Goal: Obtain resource: Obtain resource

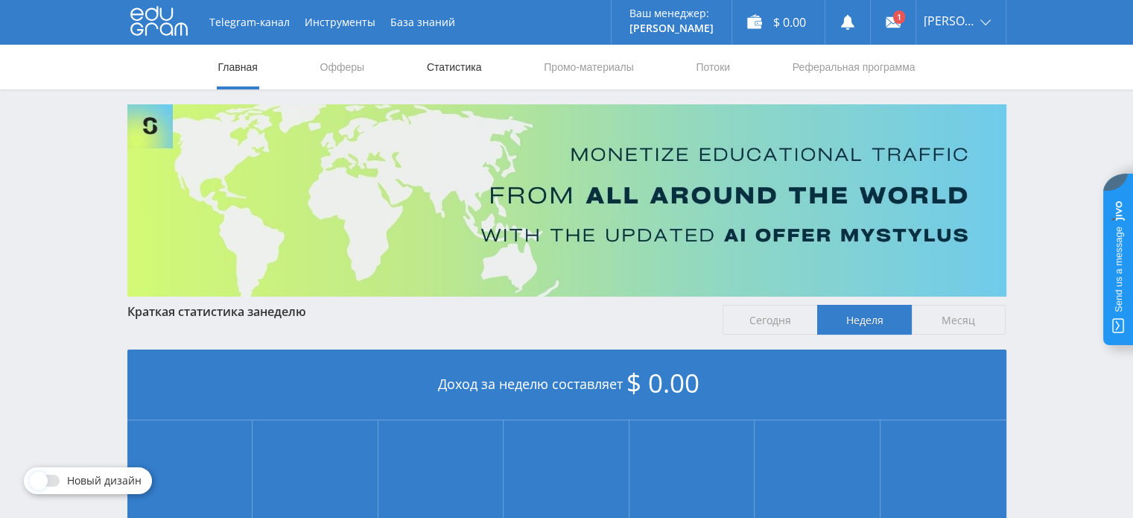
click at [449, 65] on link "Статистика" at bounding box center [454, 67] width 58 height 45
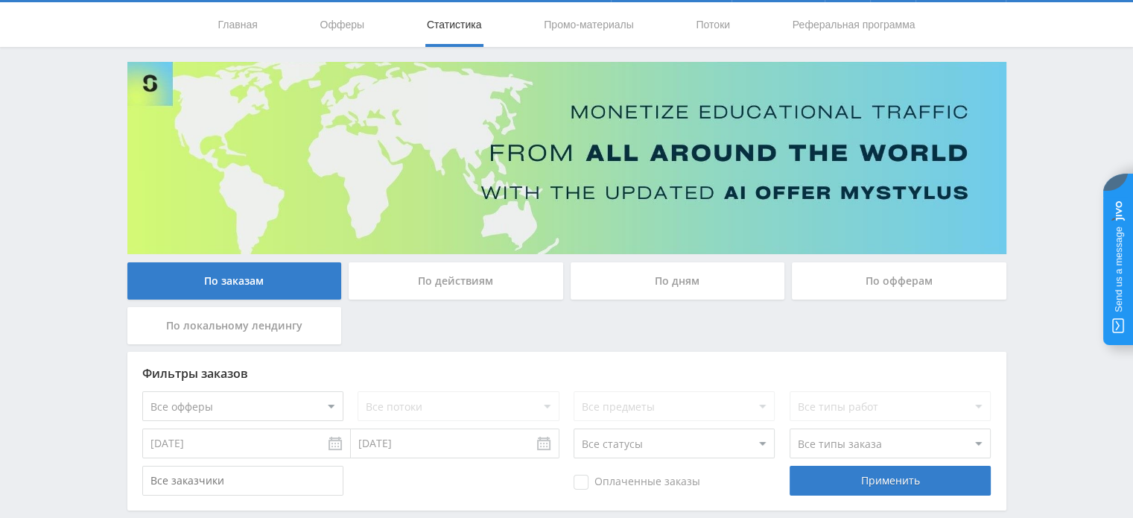
scroll to position [116, 0]
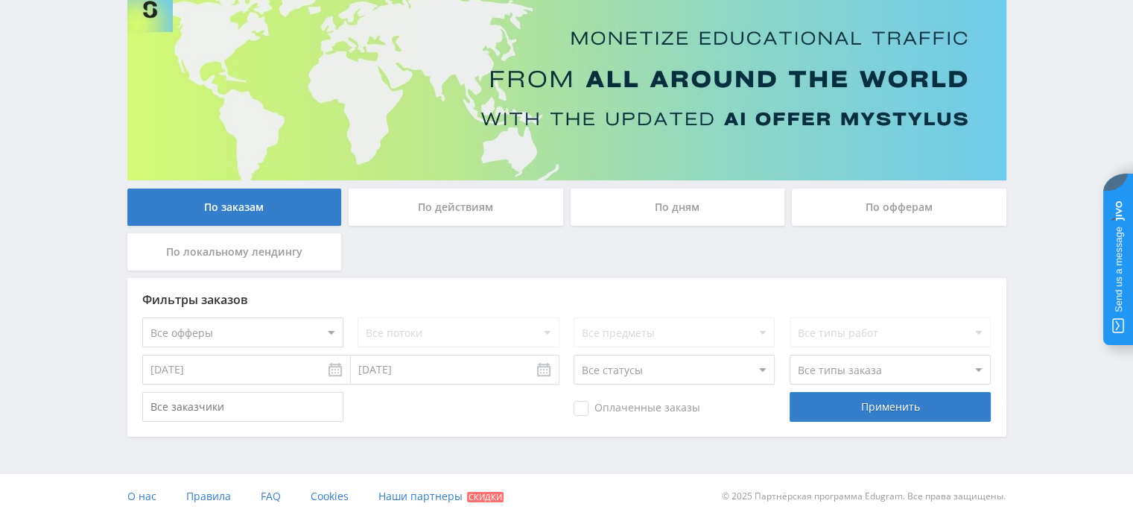
click at [336, 372] on input "07.08.2025" at bounding box center [246, 370] width 209 height 30
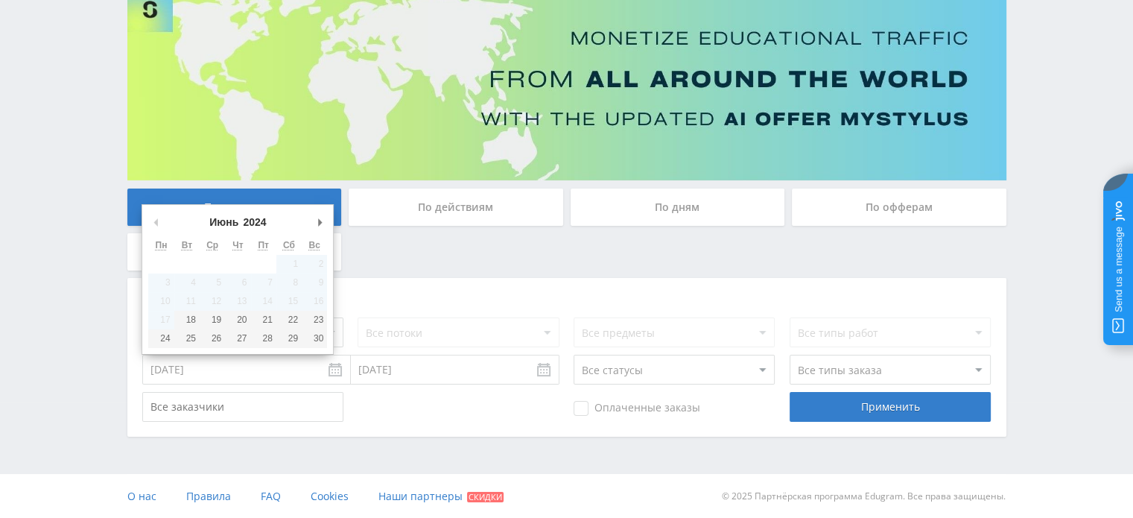
click at [155, 222] on button "Предыдущий месяц" at bounding box center [155, 222] width 15 height 22
type input "18.06.2024"
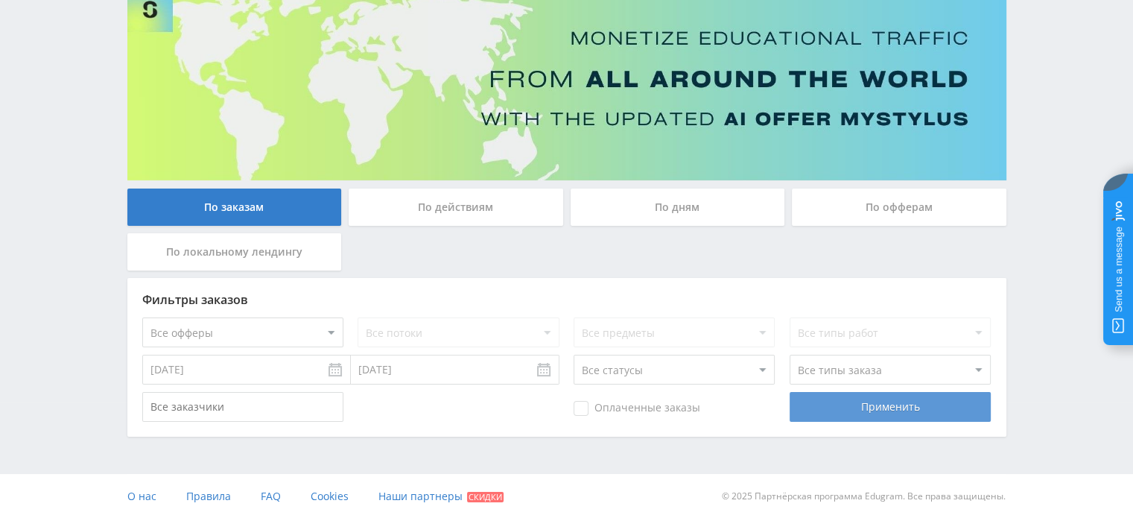
click at [837, 407] on div "Применить" at bounding box center [890, 407] width 201 height 30
click at [882, 402] on div "Применить" at bounding box center [890, 407] width 201 height 30
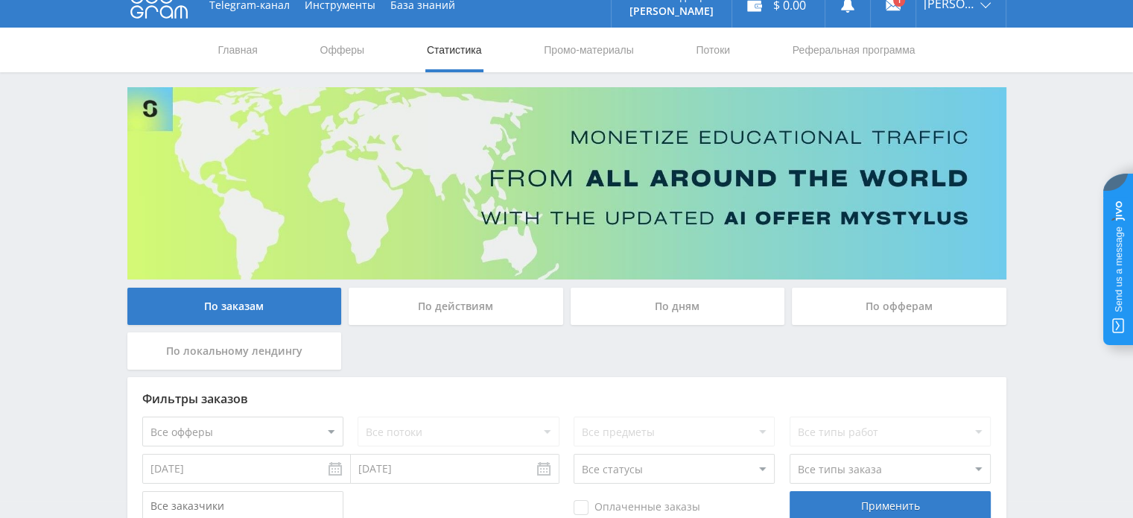
scroll to position [0, 0]
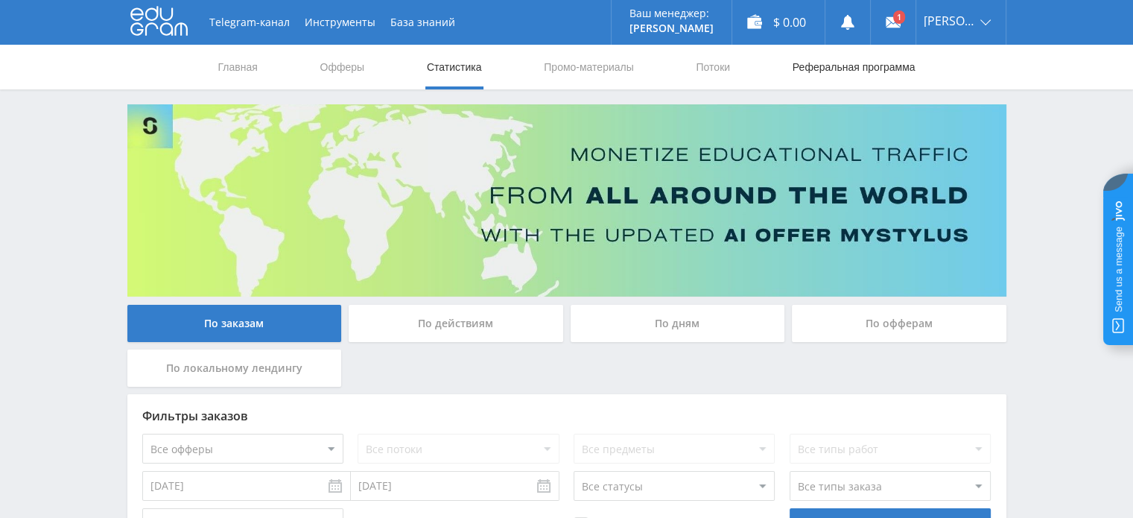
click at [851, 69] on link "Реферальная программа" at bounding box center [854, 67] width 126 height 45
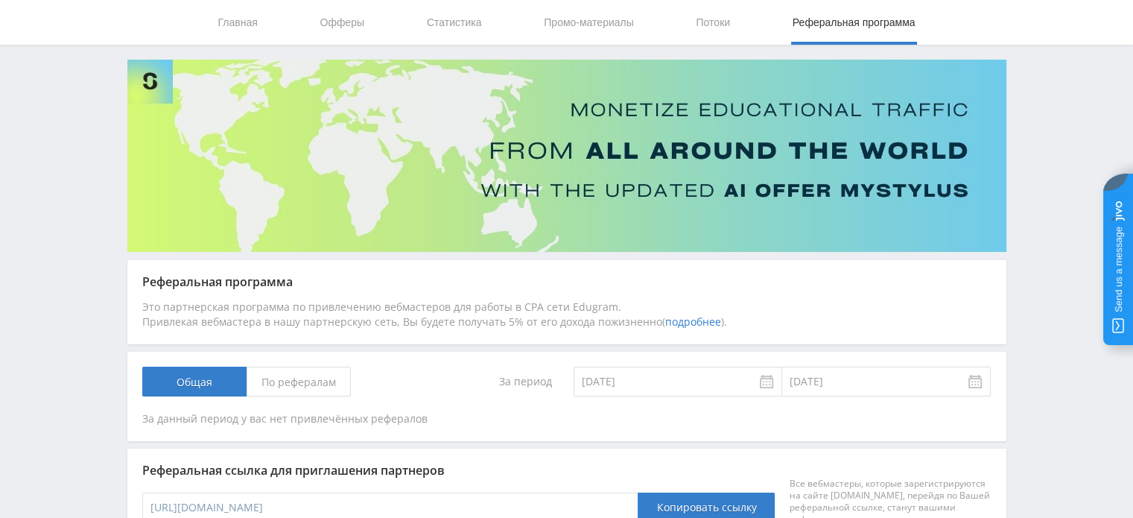
scroll to position [24, 0]
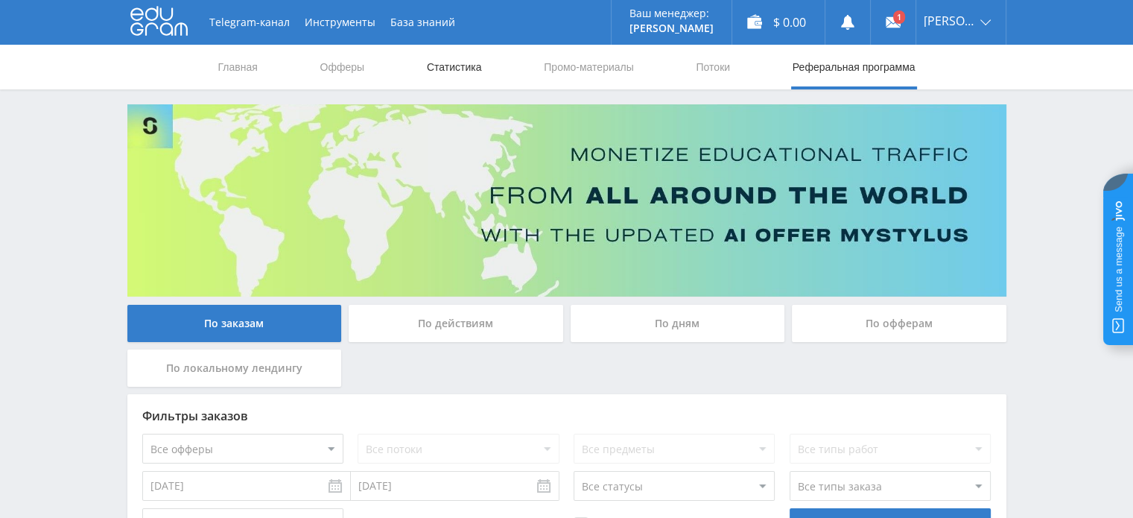
click at [432, 68] on link "Статистика" at bounding box center [454, 67] width 58 height 45
click at [351, 67] on link "Офферы" at bounding box center [343, 67] width 48 height 45
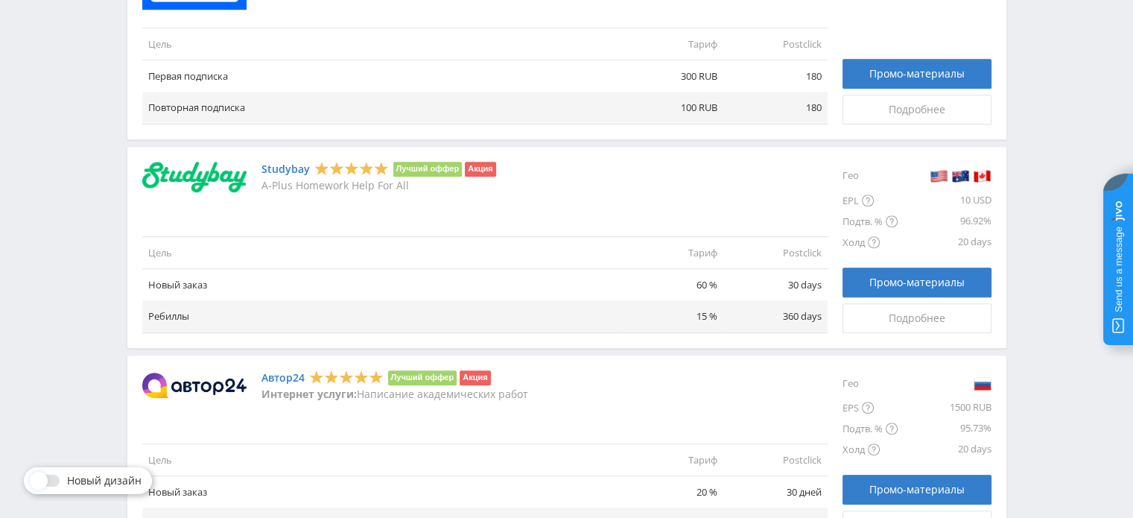
scroll to position [1021, 0]
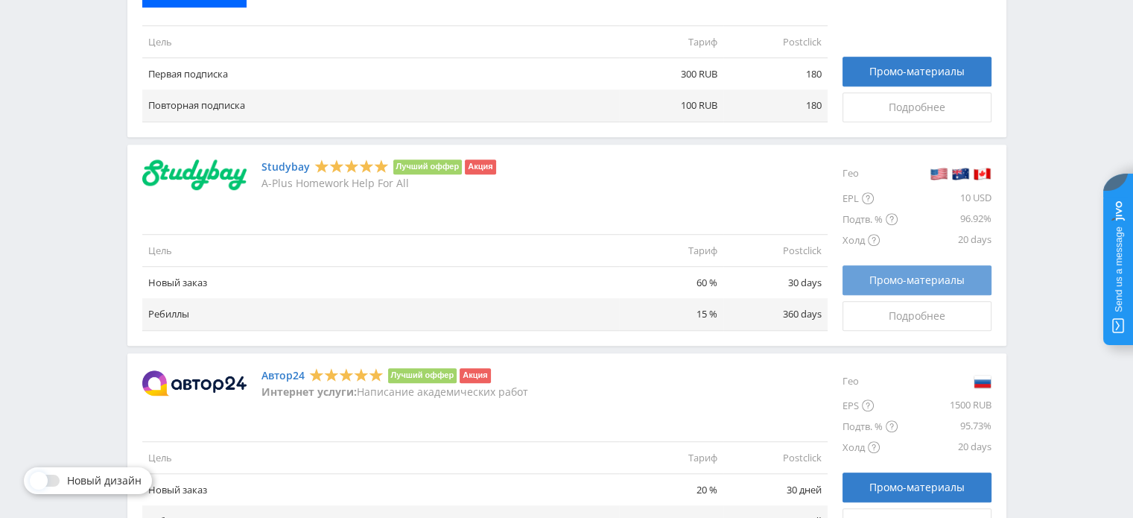
click at [942, 282] on span "Промо-материалы" at bounding box center [916, 280] width 95 height 12
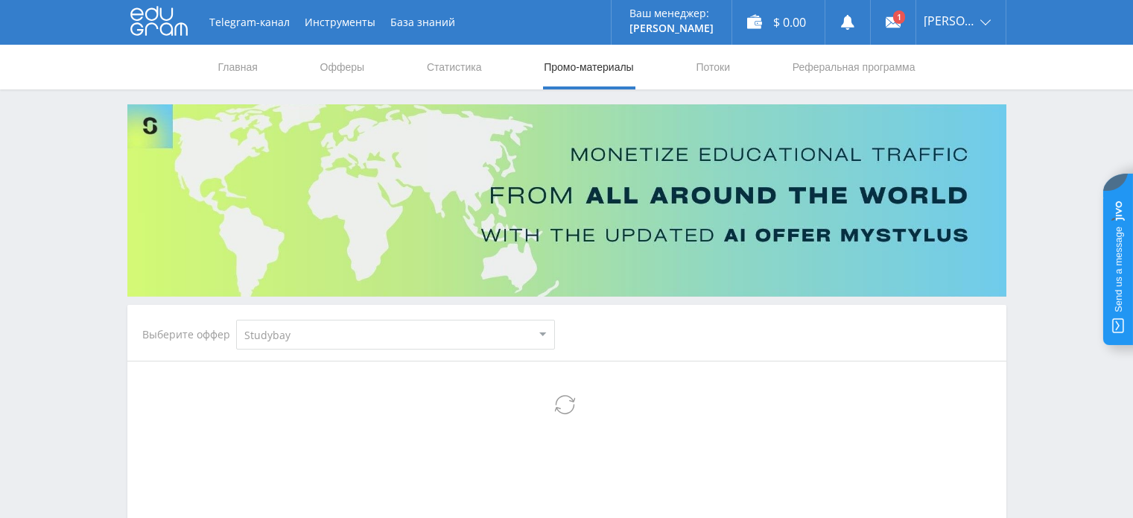
select select "2"
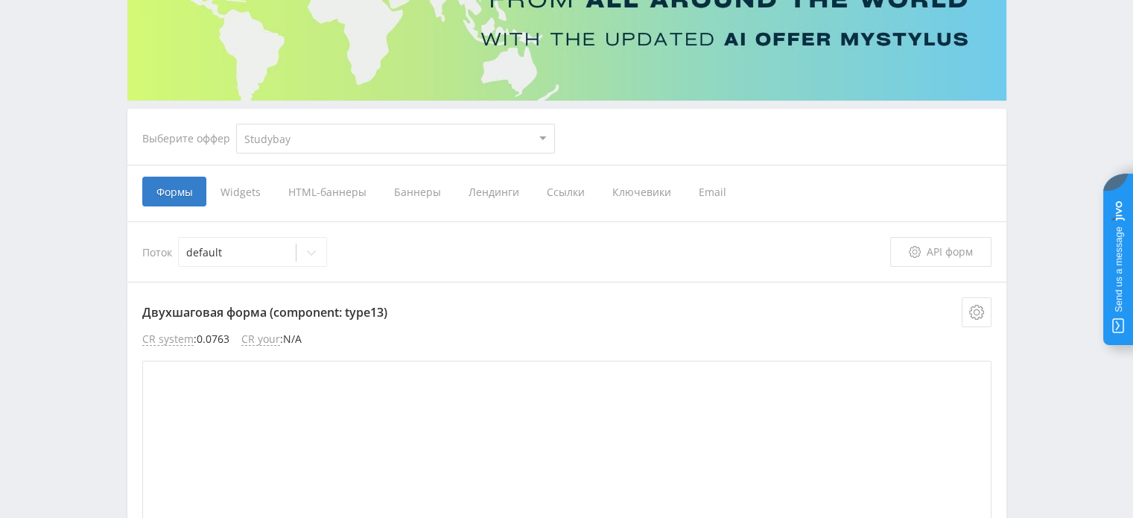
scroll to position [223, 0]
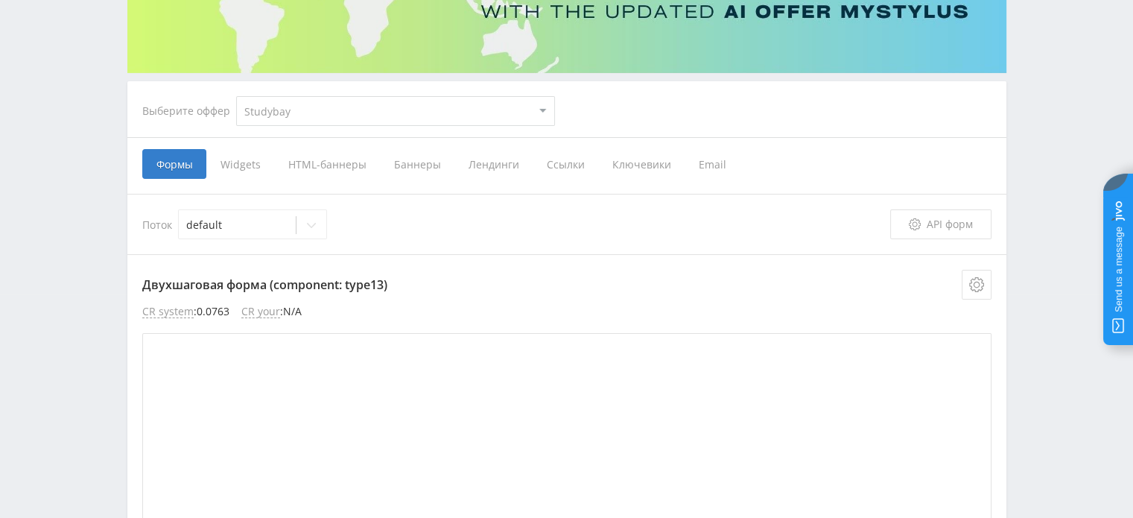
click at [423, 166] on span "Баннеры" at bounding box center [417, 164] width 74 height 30
click at [0, 0] on input "Баннеры" at bounding box center [0, 0] width 0 height 0
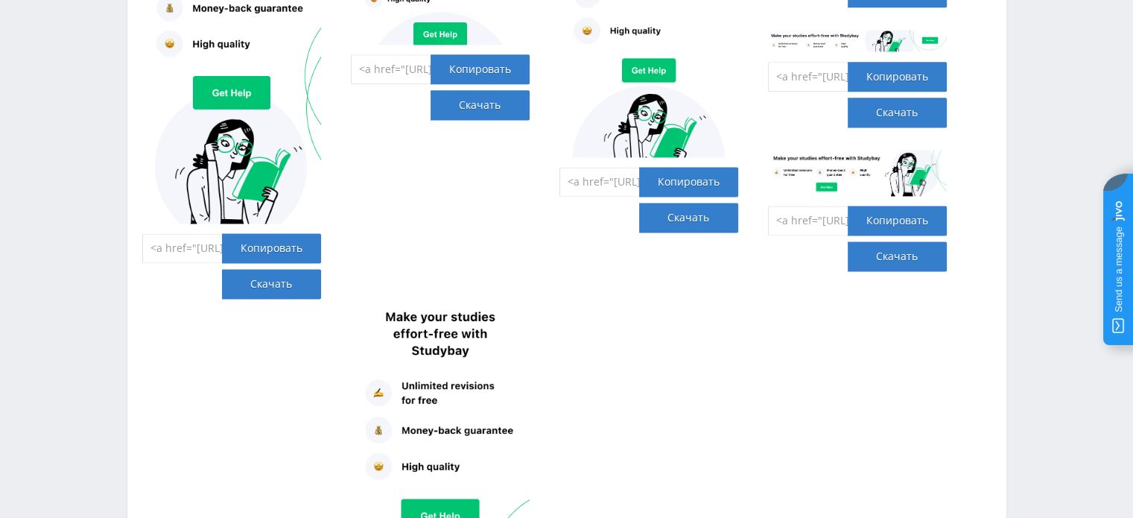
scroll to position [2160, 0]
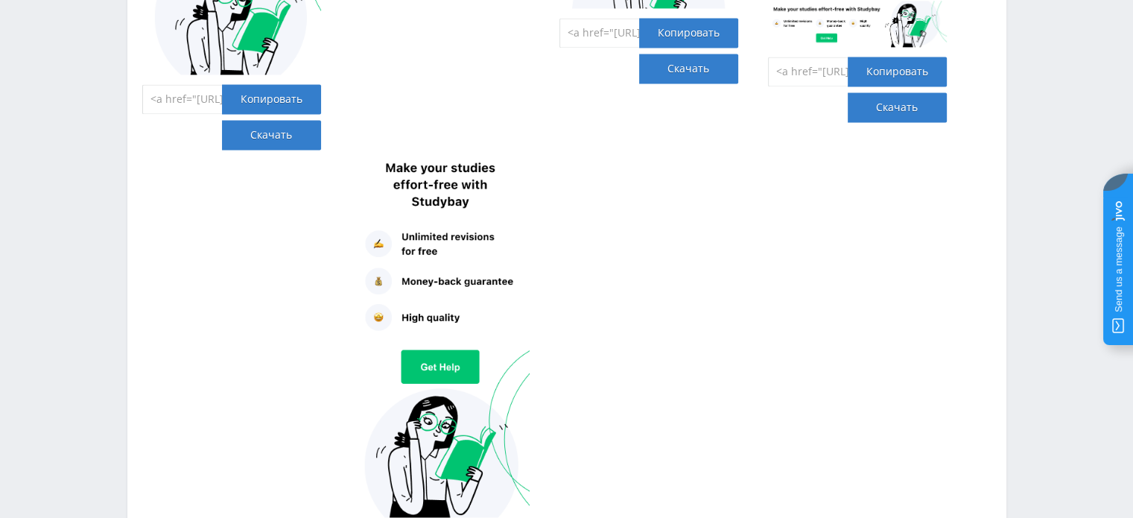
click at [457, 261] on img at bounding box center [440, 331] width 179 height 372
click at [457, 308] on img at bounding box center [440, 331] width 179 height 372
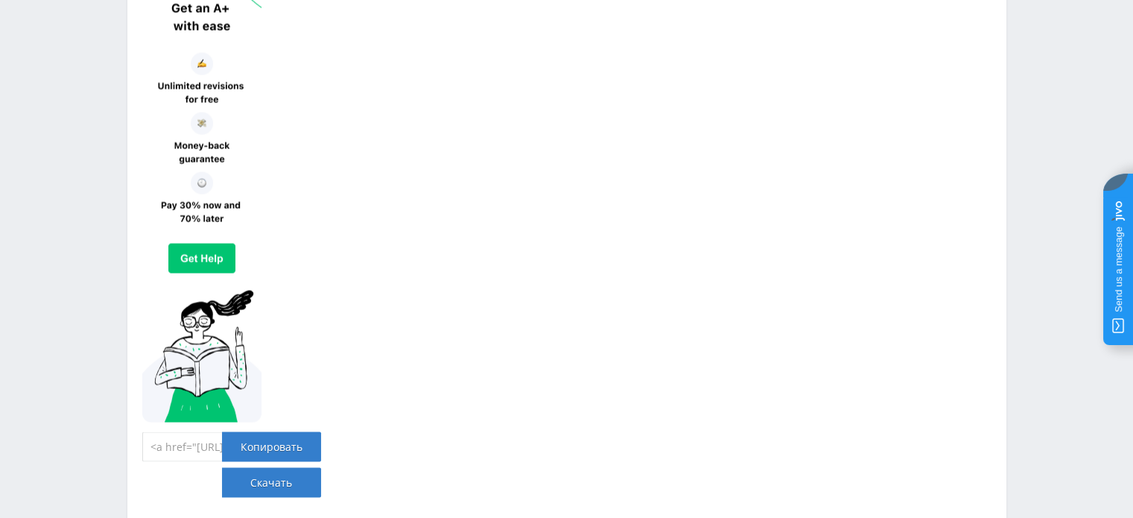
scroll to position [2980, 0]
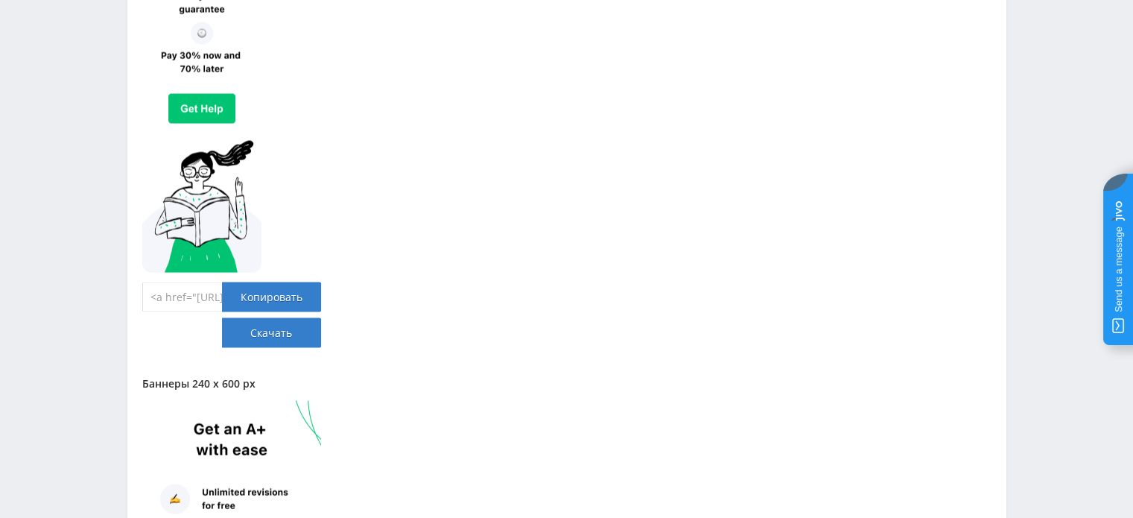
click at [204, 295] on input "<a href="https://eduforms.org/order?rid=26d7b34903b93159&promo=1&bannerId=8021"…" at bounding box center [182, 297] width 80 height 30
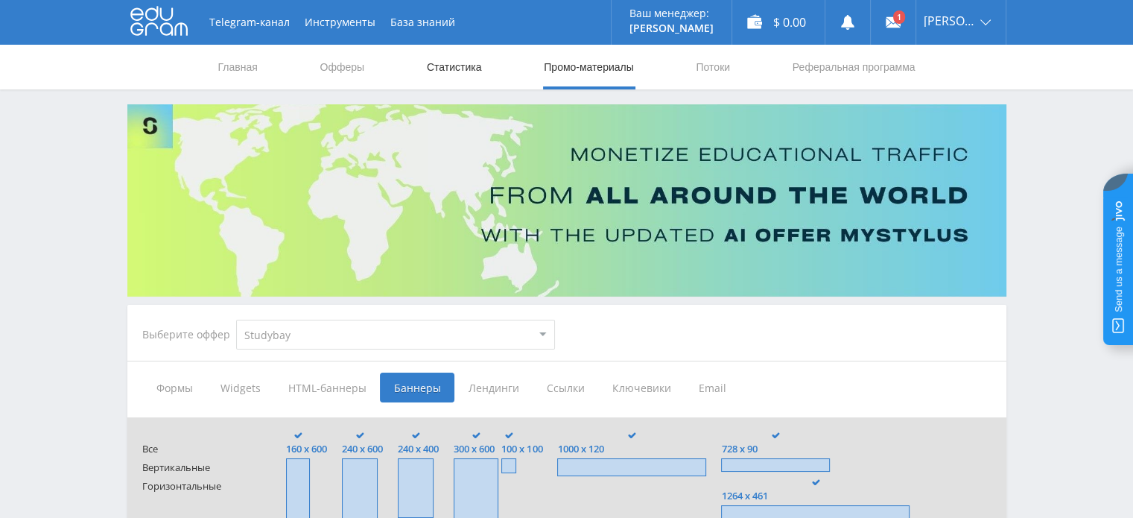
scroll to position [0, 0]
click at [453, 69] on link "Статистика" at bounding box center [454, 67] width 58 height 45
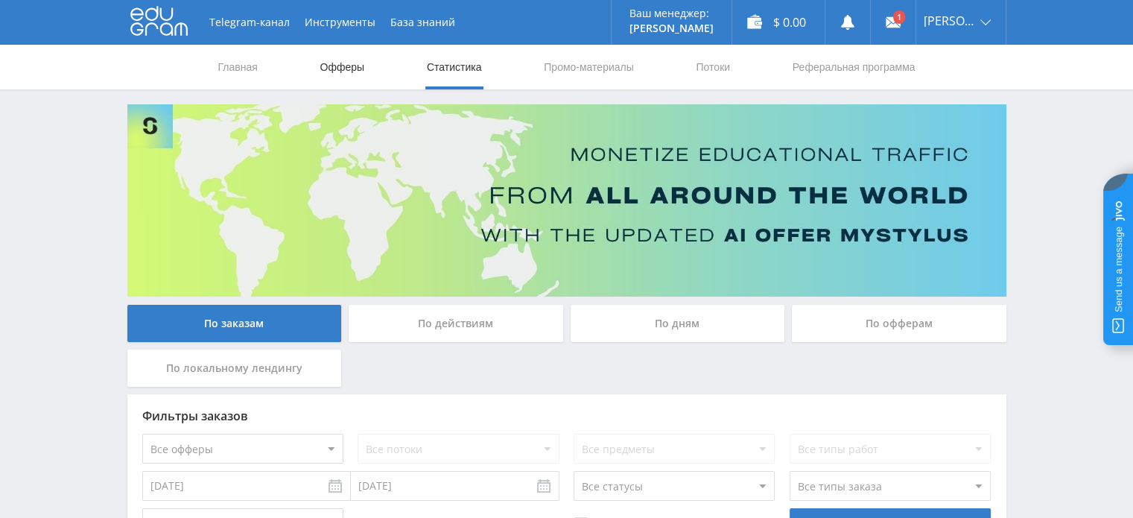
click at [349, 70] on link "Офферы" at bounding box center [343, 67] width 48 height 45
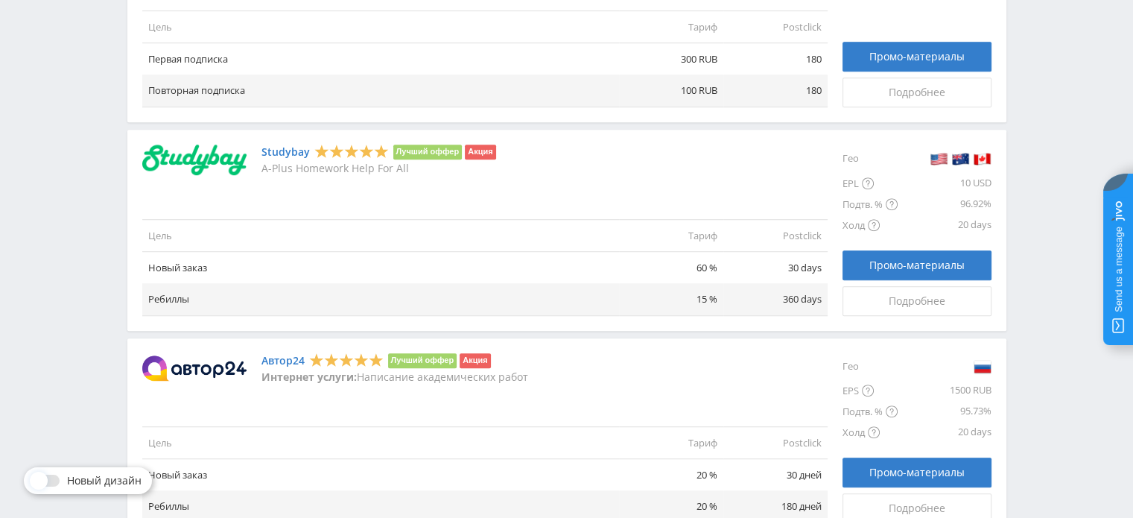
scroll to position [1030, 0]
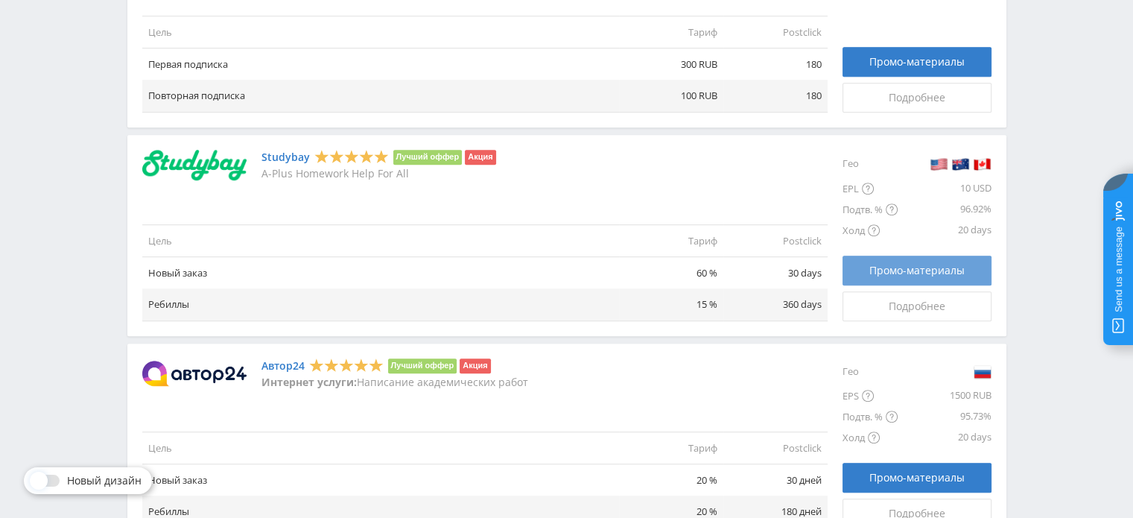
click at [931, 268] on span "Промо-материалы" at bounding box center [916, 270] width 95 height 12
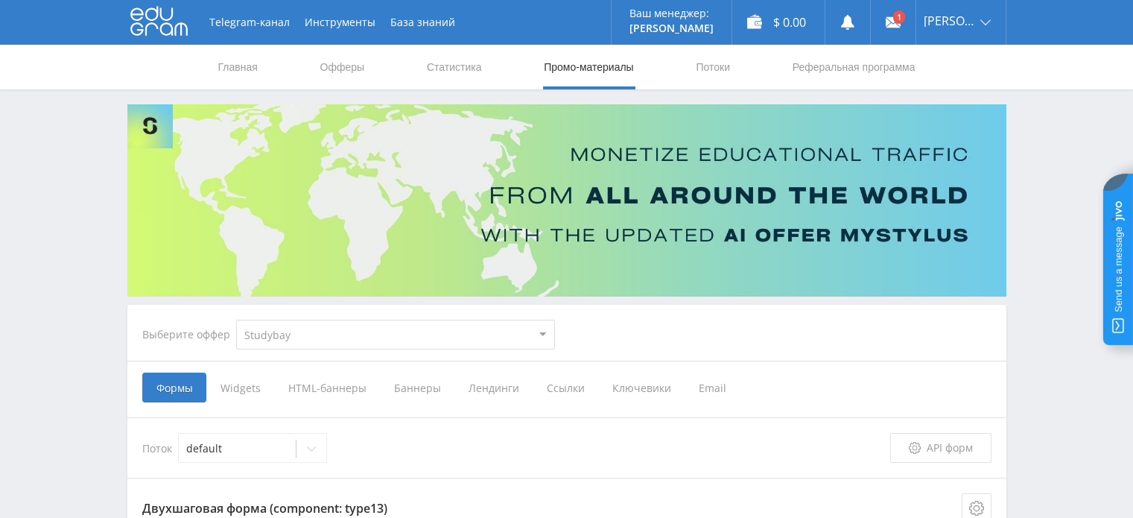
select select "2"
click at [892, 20] on use at bounding box center [893, 22] width 15 height 10
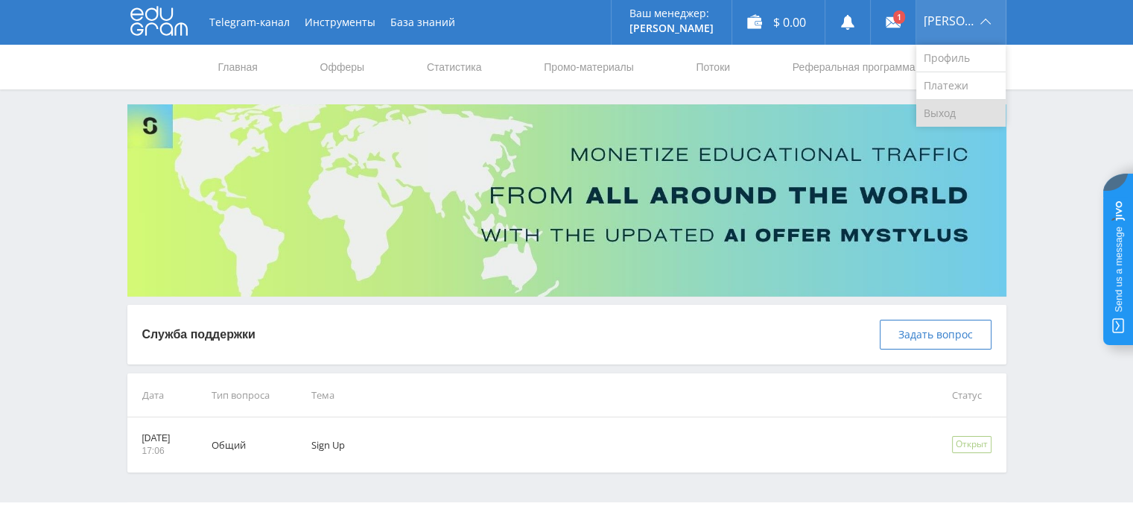
click at [950, 110] on link "Выход" at bounding box center [960, 113] width 89 height 27
